Goal: Navigation & Orientation: Find specific page/section

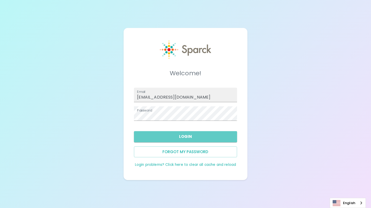
click at [194, 135] on button "Login" at bounding box center [185, 136] width 103 height 11
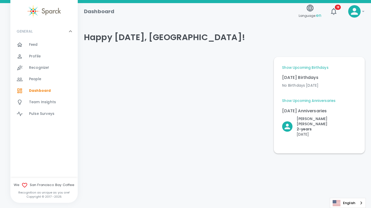
click at [358, 13] on icon at bounding box center [354, 11] width 7 height 7
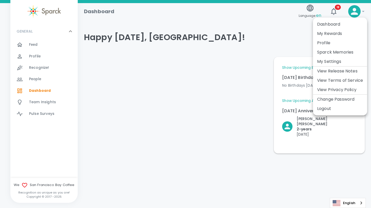
click at [329, 59] on li "My Settings" at bounding box center [340, 61] width 54 height 9
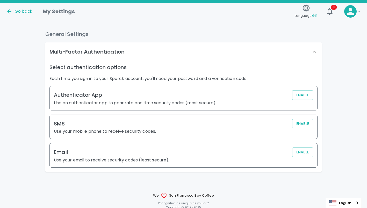
click at [316, 51] on icon at bounding box center [314, 52] width 6 height 6
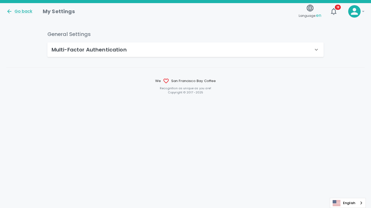
click at [31, 13] on div "Go back" at bounding box center [19, 11] width 26 height 6
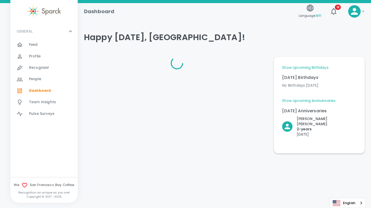
click at [356, 11] on icon at bounding box center [354, 11] width 10 height 10
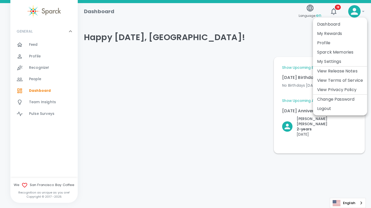
click at [344, 89] on link "View Privacy Policy" at bounding box center [336, 90] width 39 height 6
click at [326, 42] on li "Profile" at bounding box center [340, 42] width 54 height 9
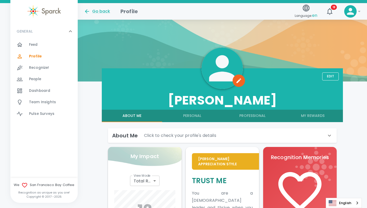
scroll to position [16, 0]
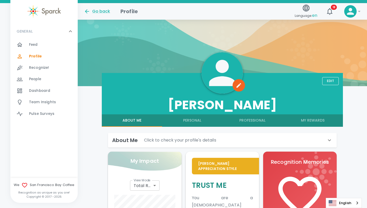
click at [42, 68] on span "Recognize!" at bounding box center [39, 67] width 20 height 5
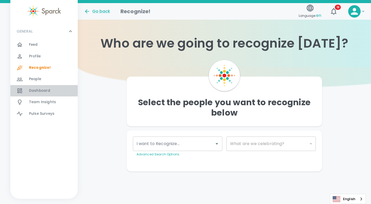
click at [39, 89] on span "Dashboard" at bounding box center [39, 90] width 21 height 5
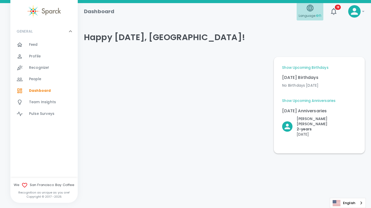
click at [310, 8] on icon "button" at bounding box center [310, 8] width 8 height 8
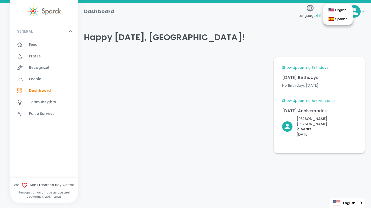
click at [310, 8] on div at bounding box center [185, 104] width 371 height 208
click at [356, 11] on icon at bounding box center [354, 11] width 10 height 10
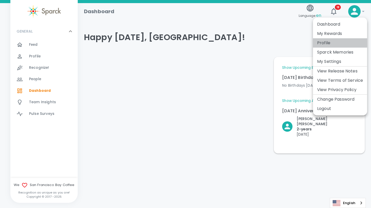
click at [322, 42] on li "Profile" at bounding box center [340, 42] width 54 height 9
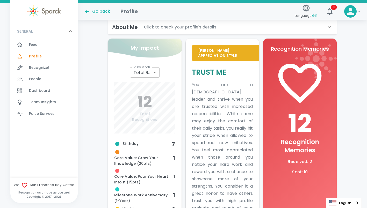
scroll to position [26, 0]
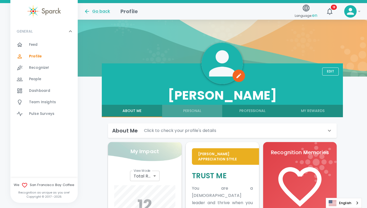
click at [199, 110] on button "Personal" at bounding box center [192, 111] width 60 height 12
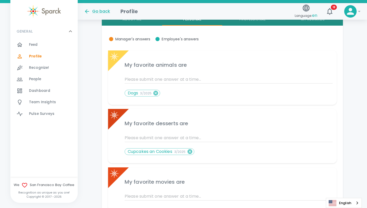
scroll to position [102, 0]
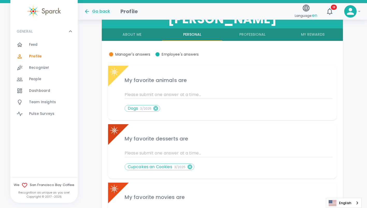
click at [248, 40] on button "Professional" at bounding box center [252, 35] width 60 height 12
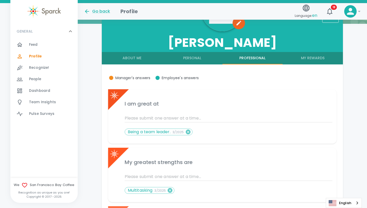
scroll to position [51, 0]
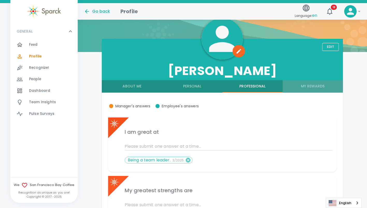
click at [309, 88] on button "My Rewards" at bounding box center [313, 86] width 60 height 12
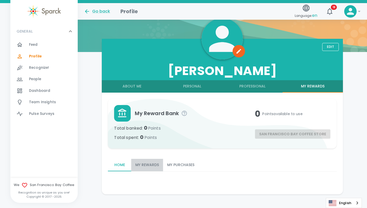
click at [146, 167] on button "My Rewards" at bounding box center [147, 165] width 32 height 12
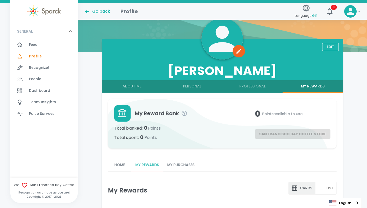
click at [178, 167] on button "My Purchases" at bounding box center [181, 165] width 36 height 12
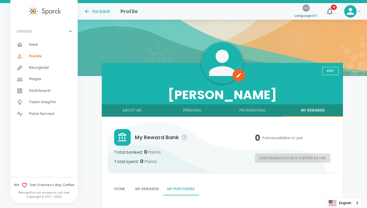
scroll to position [20, 0]
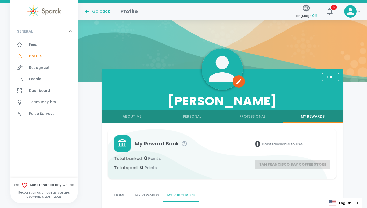
click at [326, 77] on button "Edit" at bounding box center [330, 77] width 17 height 8
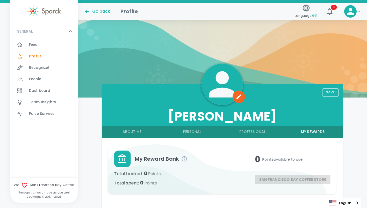
scroll to position [0, 0]
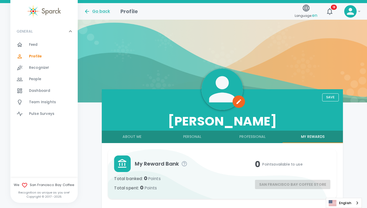
click at [35, 101] on span "Team Insights" at bounding box center [42, 102] width 27 height 5
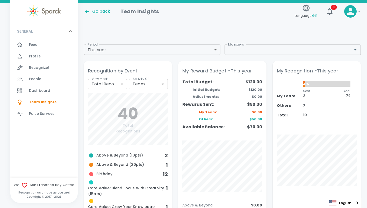
click at [350, 14] on icon at bounding box center [350, 11] width 7 height 7
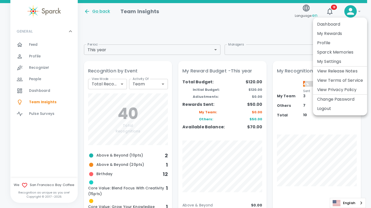
click at [275, 37] on div at bounding box center [185, 104] width 371 height 208
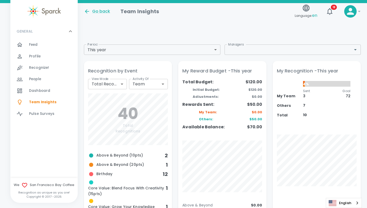
click at [103, 11] on div "Go back" at bounding box center [97, 11] width 26 height 6
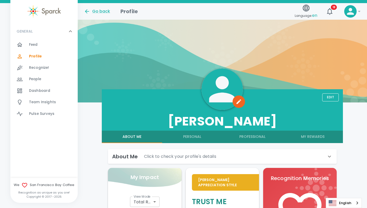
click at [331, 157] on icon at bounding box center [329, 157] width 6 height 6
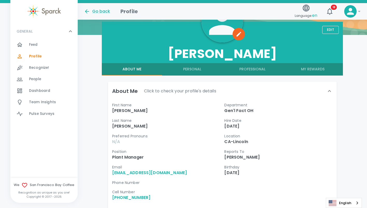
scroll to position [26, 0]
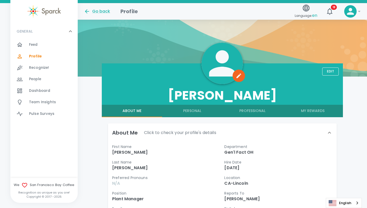
click at [358, 15] on div "Go back Profile Language: en 18 !" at bounding box center [220, 9] width 281 height 23
click at [329, 129] on div "About Me Click to check your profile's details" at bounding box center [222, 133] width 229 height 19
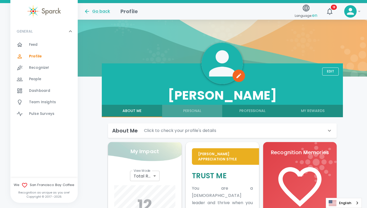
click at [195, 112] on button "Personal" at bounding box center [192, 111] width 60 height 12
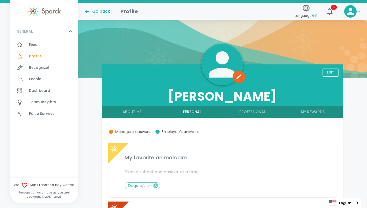
scroll to position [0, 0]
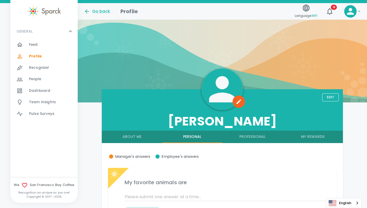
click at [254, 136] on button "Professional" at bounding box center [252, 137] width 60 height 12
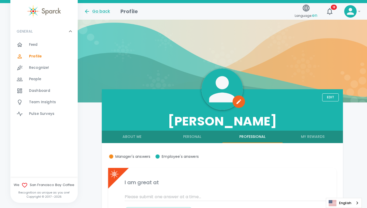
click at [308, 140] on button "My Rewards" at bounding box center [313, 137] width 60 height 12
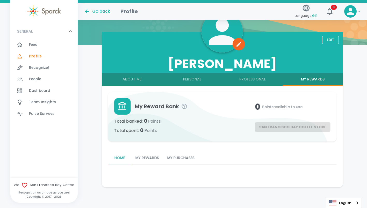
scroll to position [58, 0]
click at [30, 42] on span "Feed 0" at bounding box center [33, 44] width 9 height 7
